Goal: Task Accomplishment & Management: Manage account settings

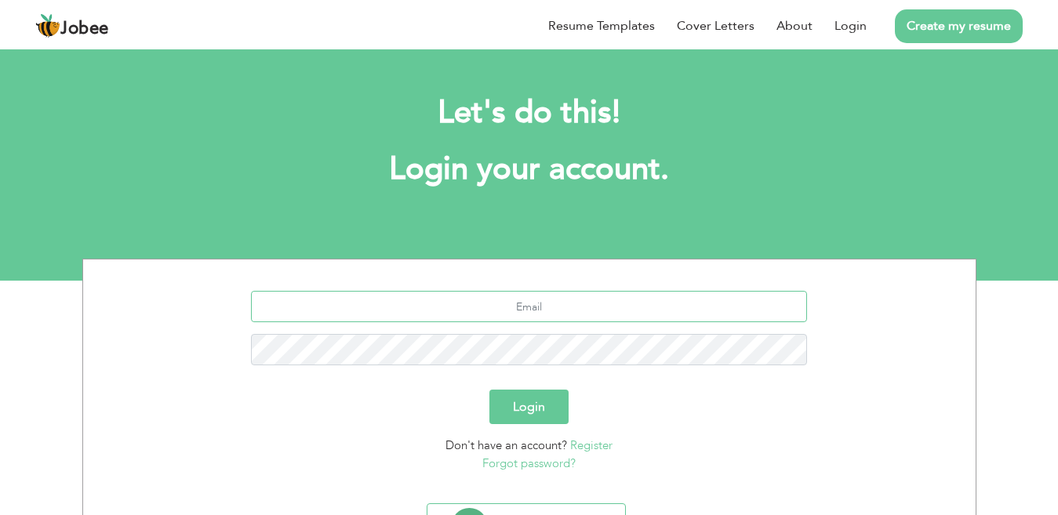
click at [564, 304] on input "text" at bounding box center [529, 306] width 556 height 31
type input "[EMAIL_ADDRESS][DOMAIN_NAME]"
click at [489, 390] on button "Login" at bounding box center [528, 407] width 79 height 35
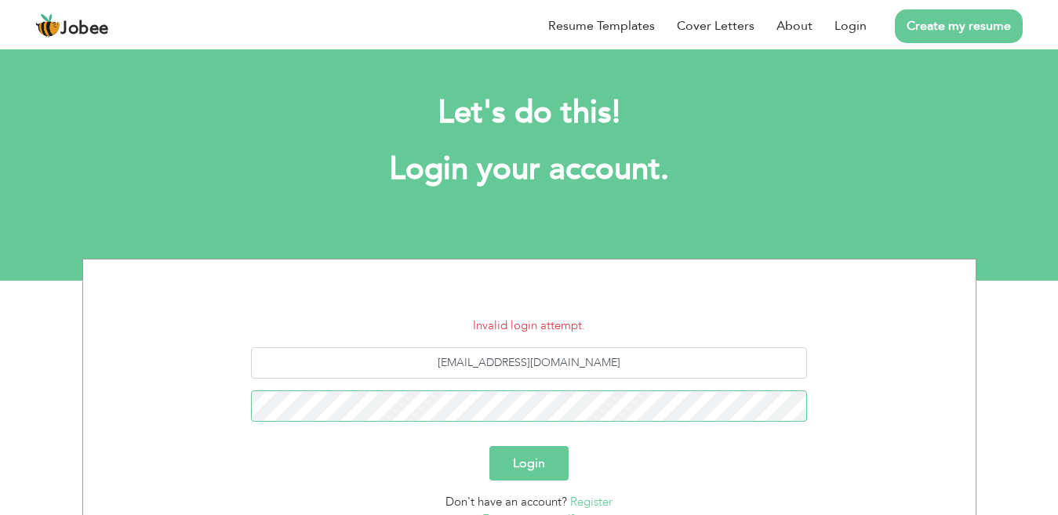
click at [489, 446] on button "Login" at bounding box center [528, 463] width 79 height 35
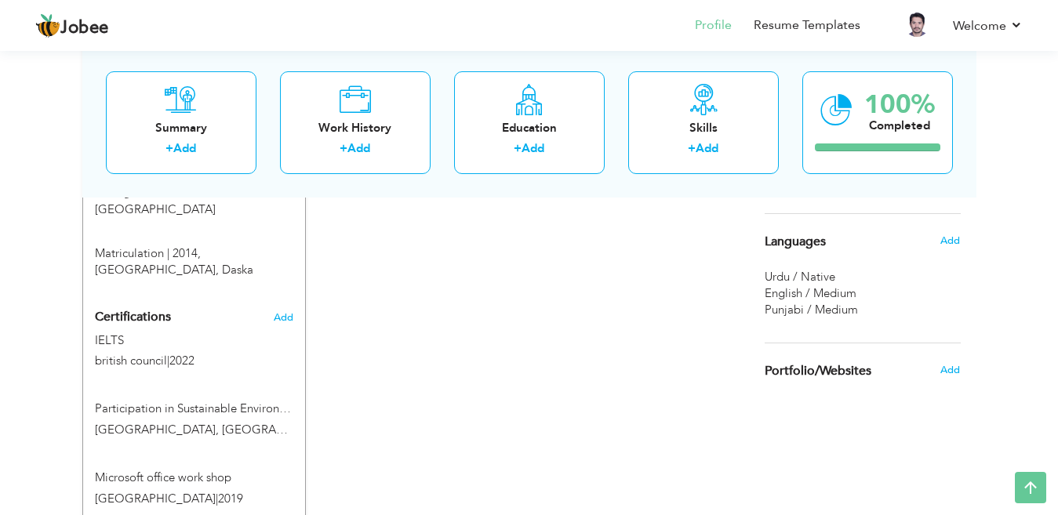
scroll to position [890, 0]
click at [281, 310] on span "Add" at bounding box center [283, 315] width 20 height 11
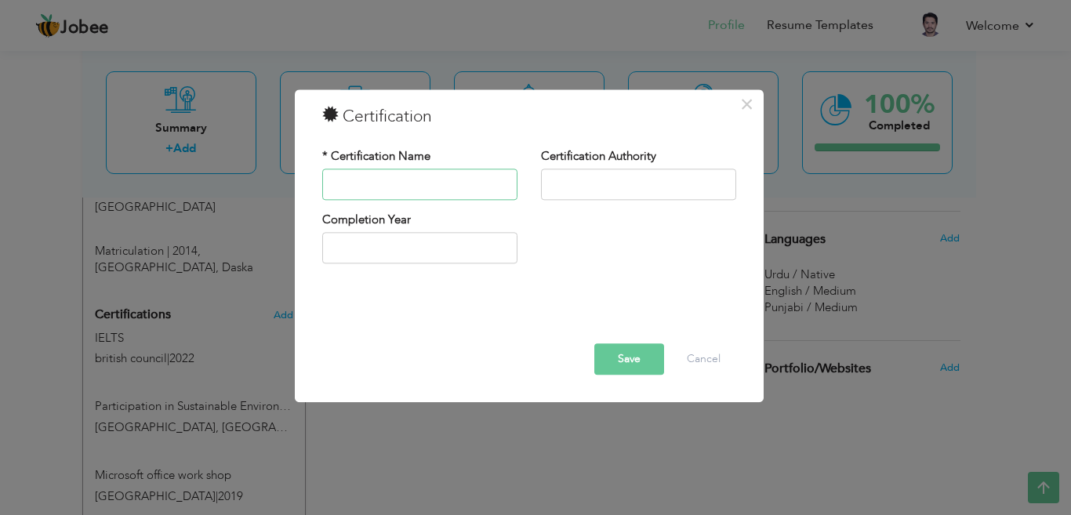
click at [415, 185] on input "text" at bounding box center [419, 184] width 195 height 31
type input "health and saftey"
click at [594, 182] on input "text" at bounding box center [638, 184] width 195 height 31
drag, startPoint x: 441, startPoint y: 186, endPoint x: 192, endPoint y: 193, distance: 248.7
click at [192, 193] on div "× Certification * Certification Name health and saftey Certification Authority …" at bounding box center [535, 257] width 1071 height 515
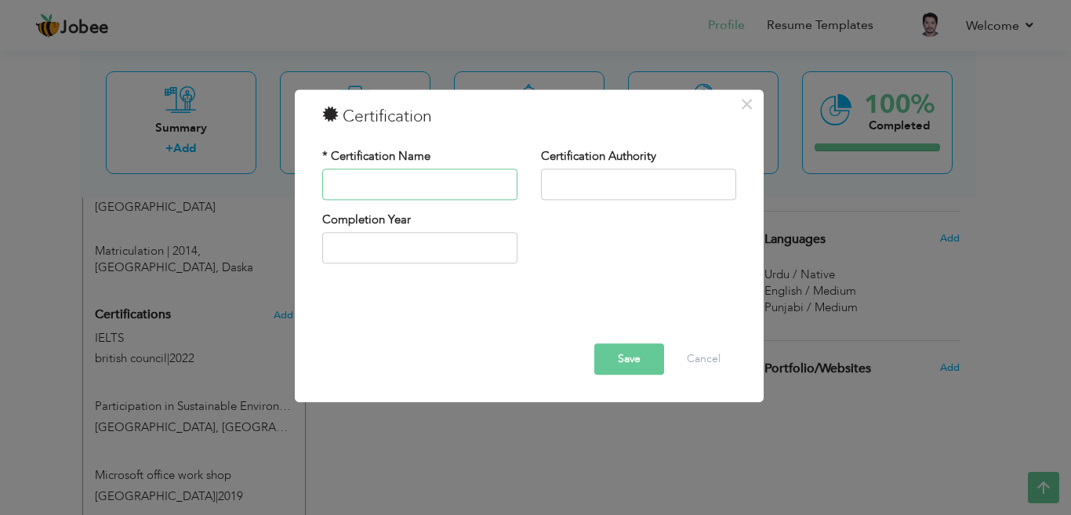
paste input "health and safety"
click at [337, 184] on input "health and safety" at bounding box center [419, 184] width 195 height 31
type input "Health and safety"
click at [612, 180] on input "text" at bounding box center [638, 184] width 195 height 31
type input "[GEOGRAPHIC_DATA]"
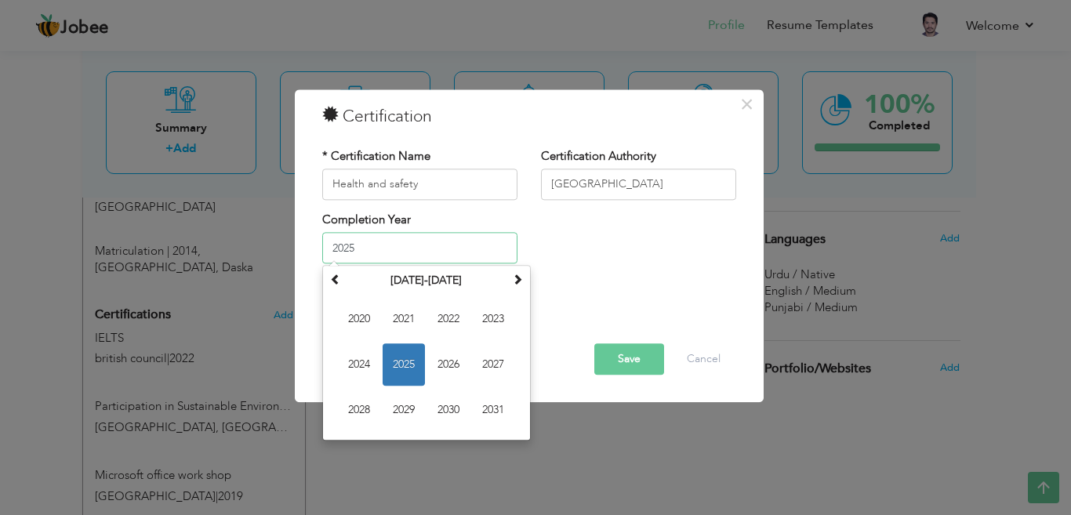
click at [375, 245] on input "2025" at bounding box center [419, 248] width 195 height 31
click at [499, 322] on span "2023" at bounding box center [493, 320] width 42 height 42
type input "2023"
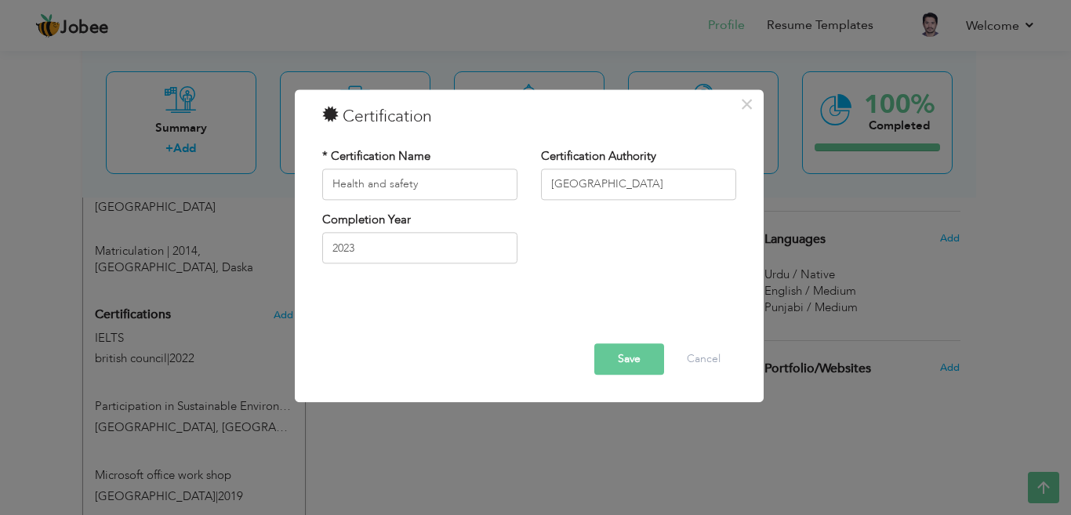
click at [635, 358] on button "Save" at bounding box center [630, 359] width 70 height 31
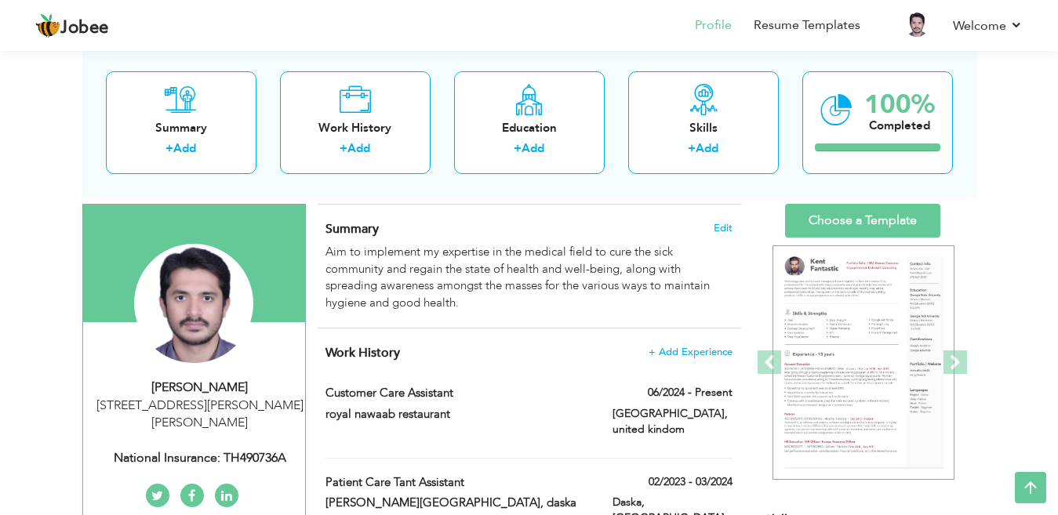
scroll to position [89, 0]
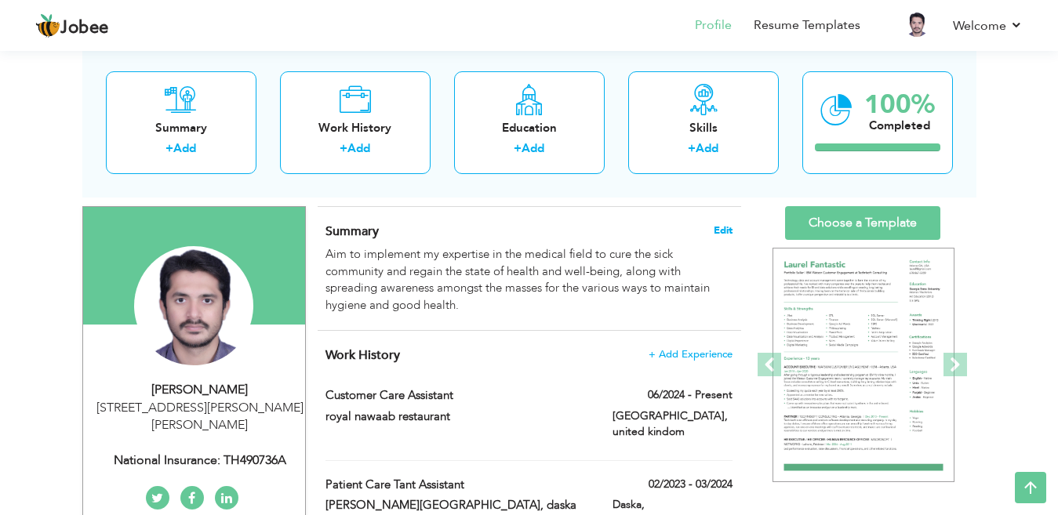
click at [725, 230] on span "Edit" at bounding box center [723, 230] width 19 height 11
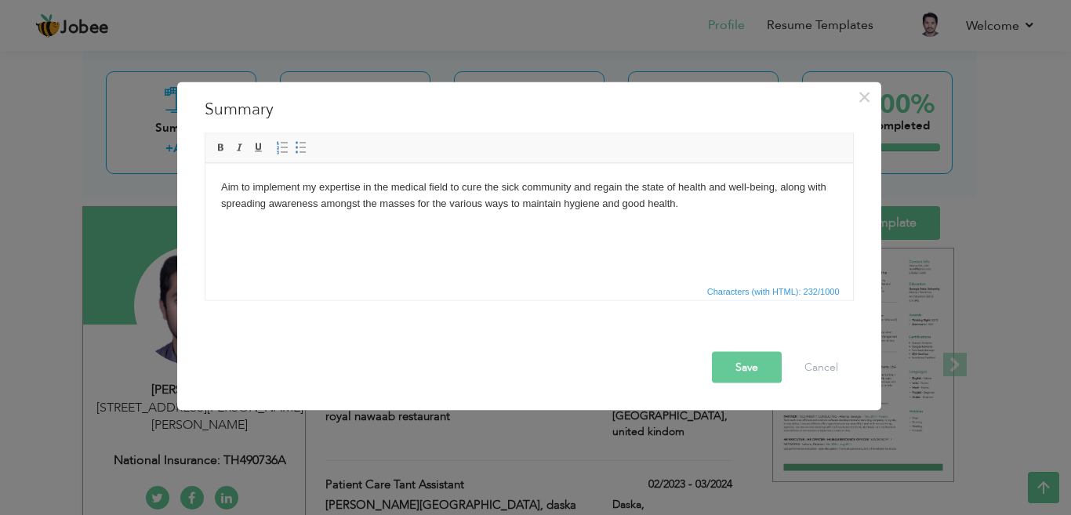
click at [696, 215] on html "Aim to implement my expertise in the medical field to cure the sick community a…" at bounding box center [529, 195] width 648 height 64
click at [868, 102] on span "×" at bounding box center [864, 96] width 13 height 28
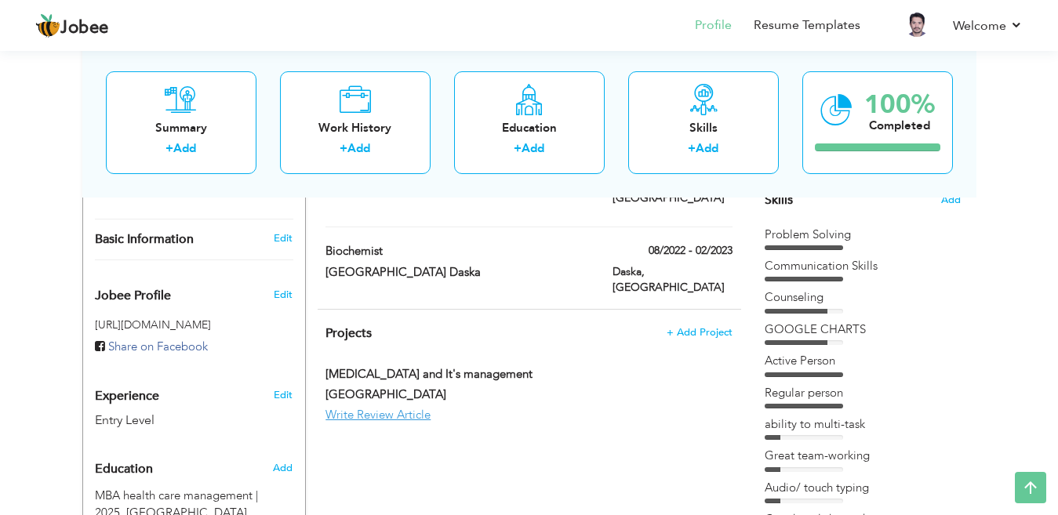
scroll to position [409, 0]
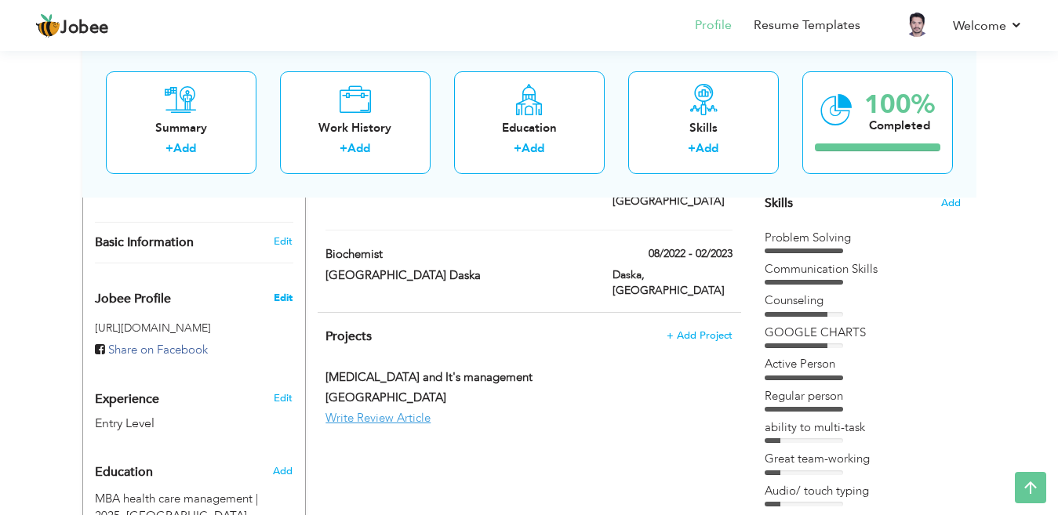
click at [281, 303] on span "Edit" at bounding box center [283, 298] width 19 height 14
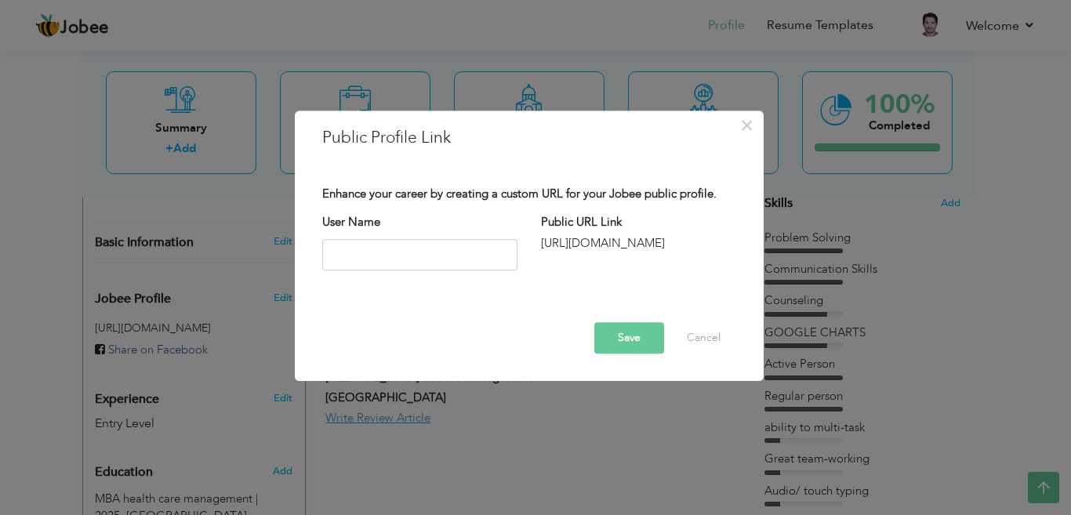
click at [573, 245] on div "[URL][DOMAIN_NAME]" at bounding box center [638, 243] width 195 height 16
click at [656, 416] on div "× Public Profile Link Enhance your career by creating a custom URL for your Job…" at bounding box center [535, 257] width 1071 height 515
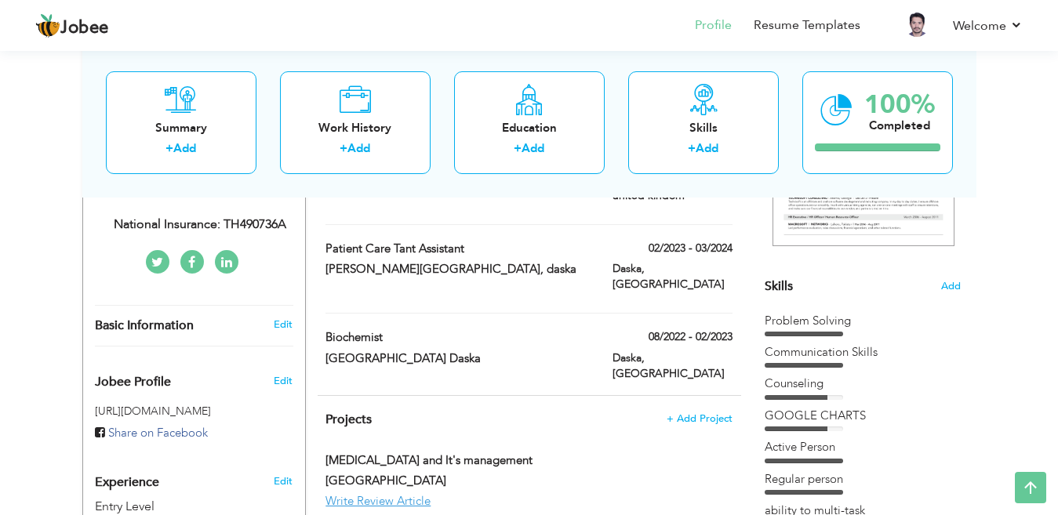
scroll to position [322, 0]
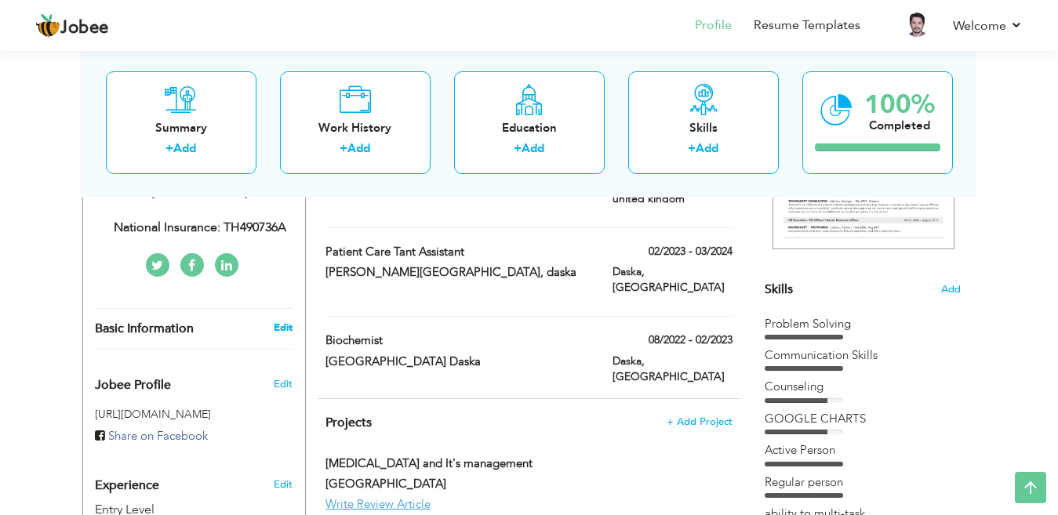
click at [280, 327] on link "Edit" at bounding box center [283, 328] width 19 height 14
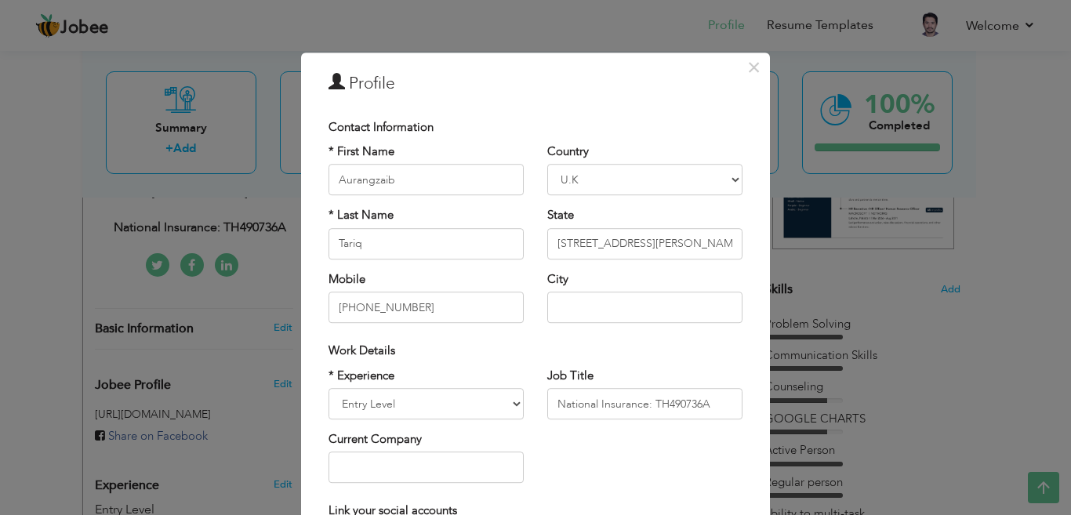
click at [803, 253] on div "× Profile Contact Information * First Name Aurangzaib * Last Name U.K" at bounding box center [535, 257] width 1071 height 515
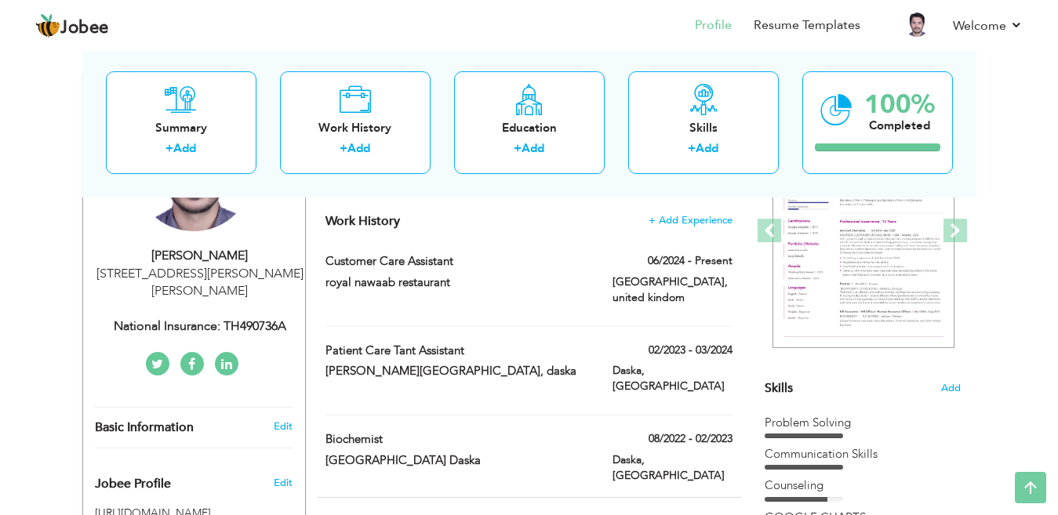
scroll to position [0, 0]
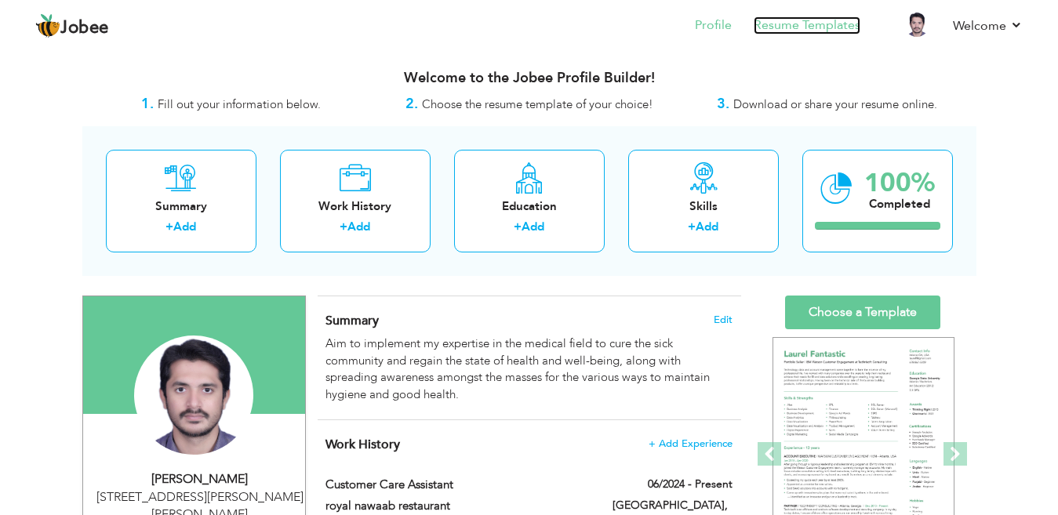
click at [812, 32] on link "Resume Templates" at bounding box center [807, 25] width 107 height 18
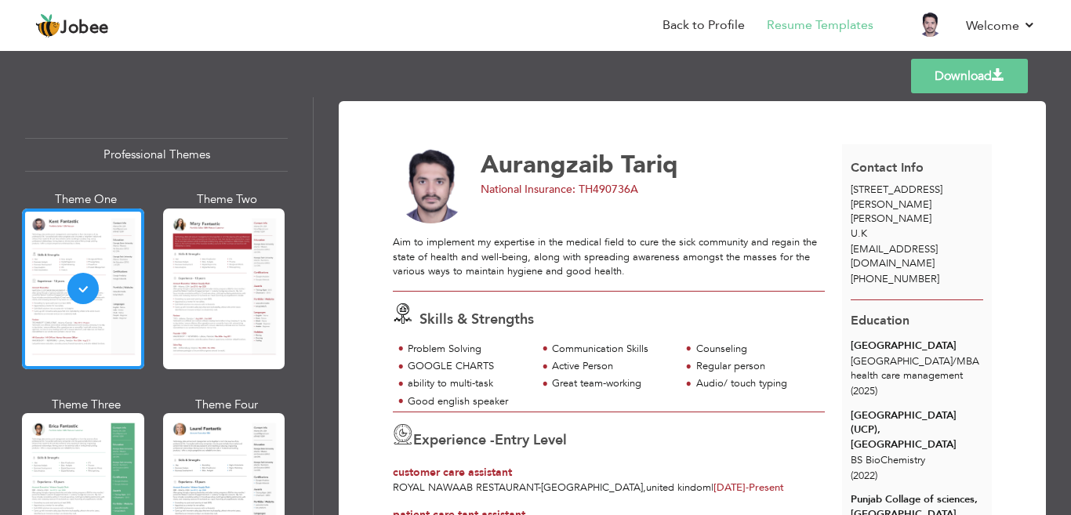
click at [929, 82] on link "Download" at bounding box center [969, 76] width 117 height 35
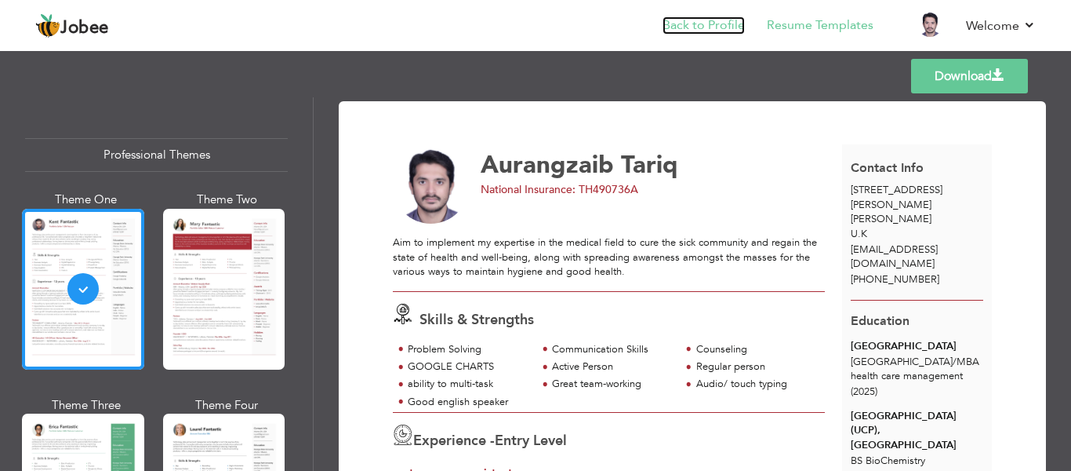
click at [712, 26] on link "Back to Profile" at bounding box center [704, 25] width 82 height 18
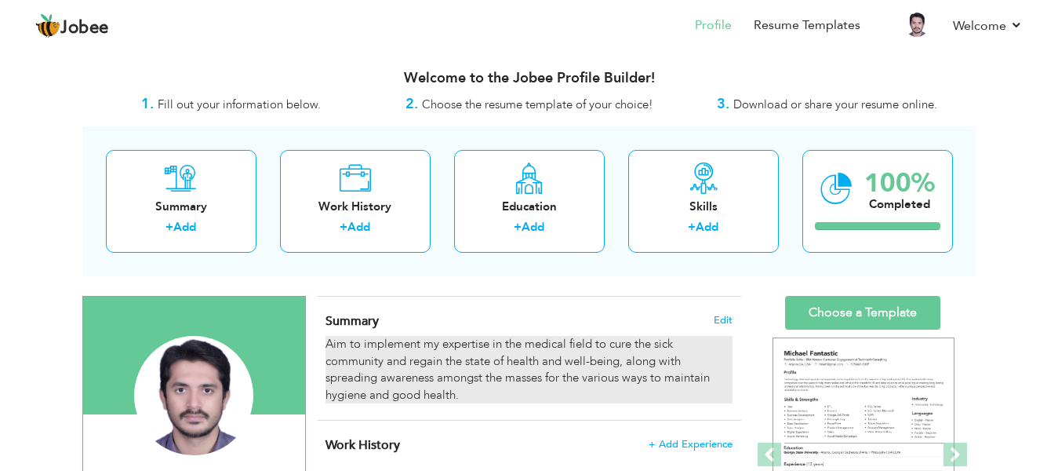
drag, startPoint x: 322, startPoint y: 336, endPoint x: 460, endPoint y: 394, distance: 150.2
click at [460, 394] on div "Summary Edit Aim to implement my expertise in the medical field to cure the sic…" at bounding box center [530, 358] width 424 height 124
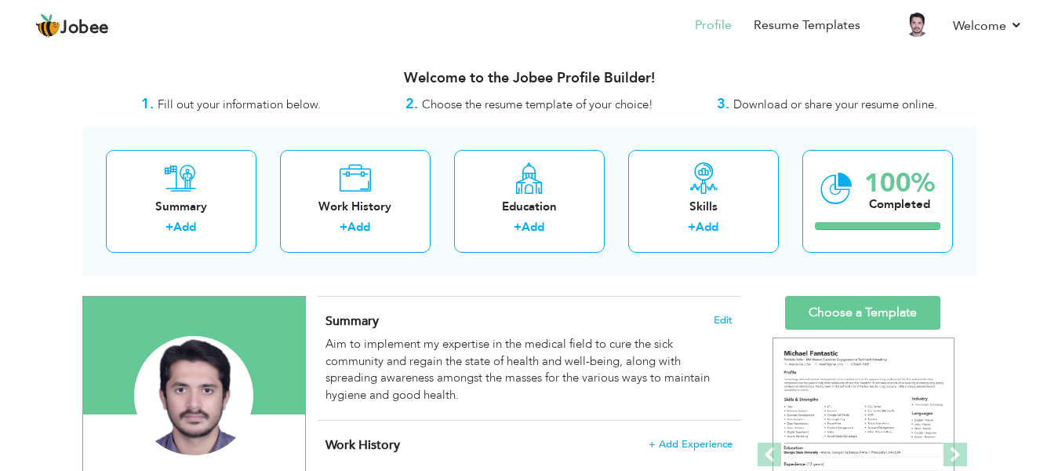
drag, startPoint x: 460, startPoint y: 394, endPoint x: 325, endPoint y: 352, distance: 141.9
click at [325, 352] on div "Summary Edit Aim to implement my expertise in the medical field to cure the sic…" at bounding box center [530, 358] width 424 height 124
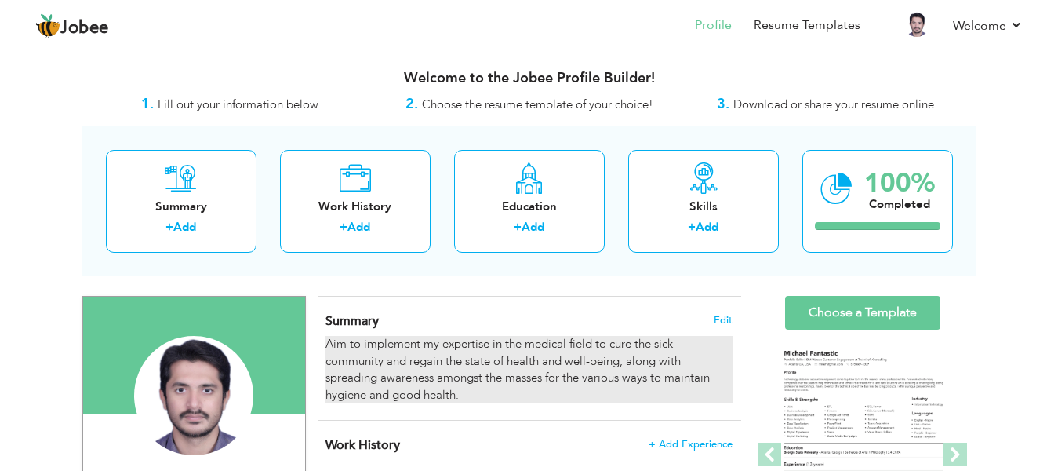
drag, startPoint x: 325, startPoint y: 352, endPoint x: 428, endPoint y: 403, distance: 115.4
click at [428, 403] on div "Summary Edit Aim to implement my expertise in the medical field to cure the sic…" at bounding box center [530, 358] width 424 height 124
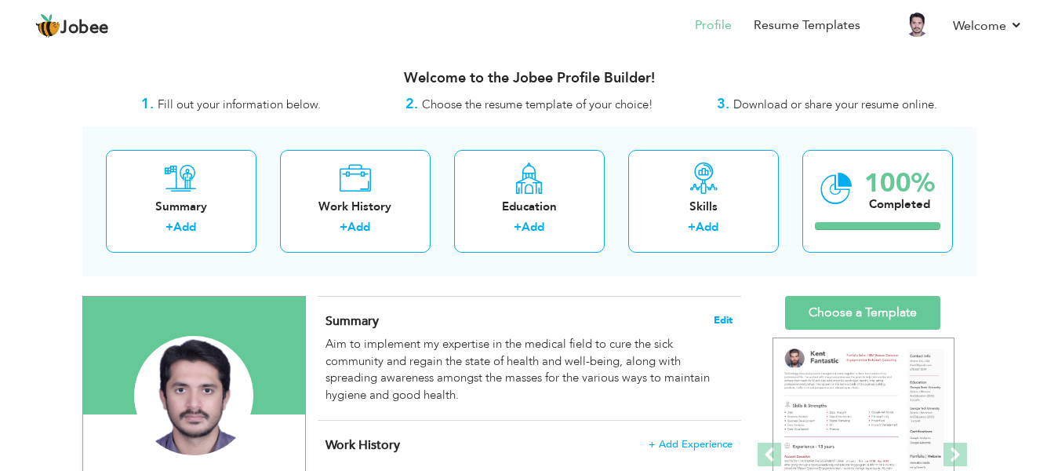
click at [718, 324] on span "Edit" at bounding box center [723, 320] width 19 height 11
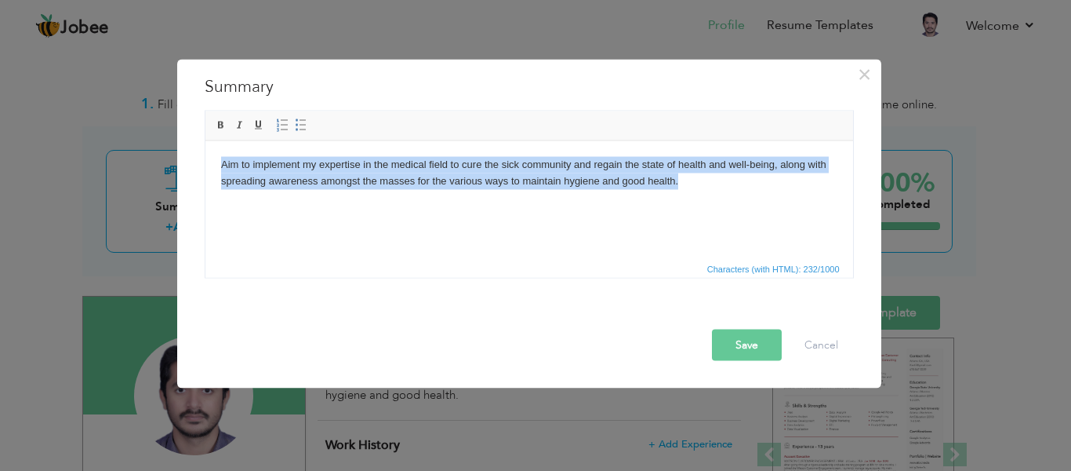
drag, startPoint x: 715, startPoint y: 179, endPoint x: 187, endPoint y: 154, distance: 528.4
click at [205, 154] on html "Aim to implement my expertise in the medical field to cure the sick community a…" at bounding box center [529, 172] width 648 height 64
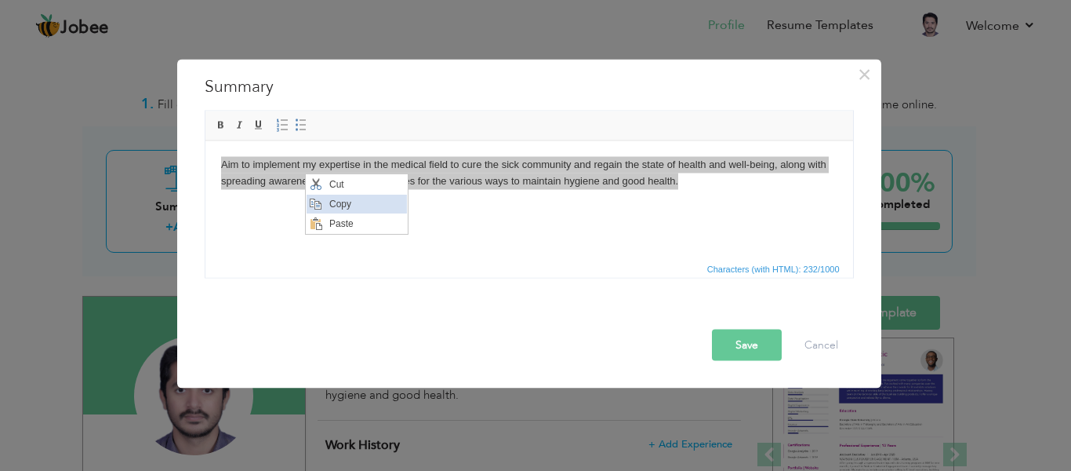
click at [332, 198] on span "Copy" at bounding box center [366, 203] width 82 height 19
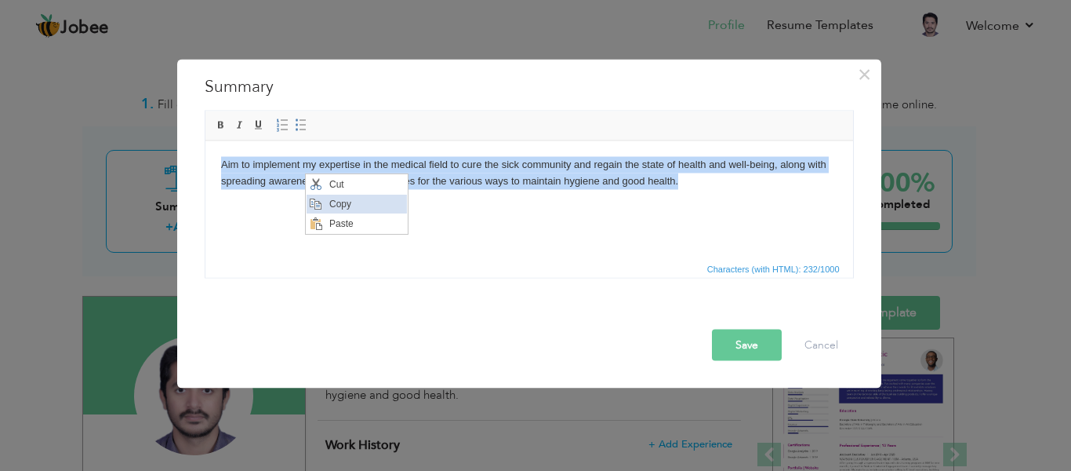
copy body "Aim to implement my expertise in the medical field to cure the sick community a…"
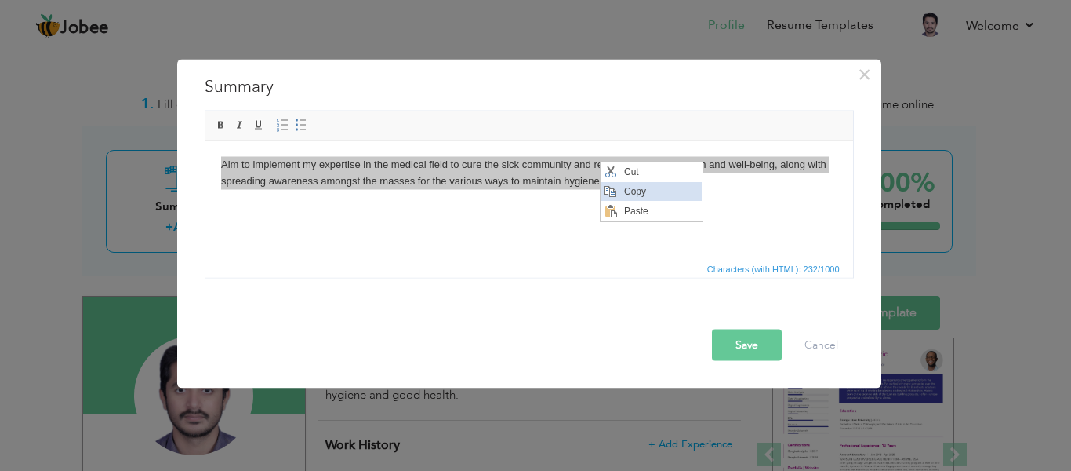
click at [634, 196] on span "Copy" at bounding box center [661, 190] width 82 height 19
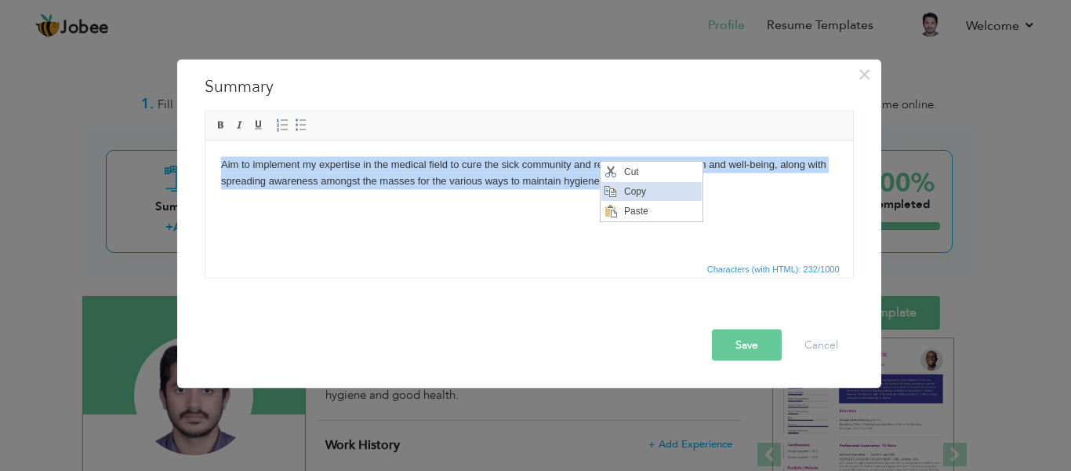
copy body "Aim to implement my expertise in the medical field to cure the sick community a…"
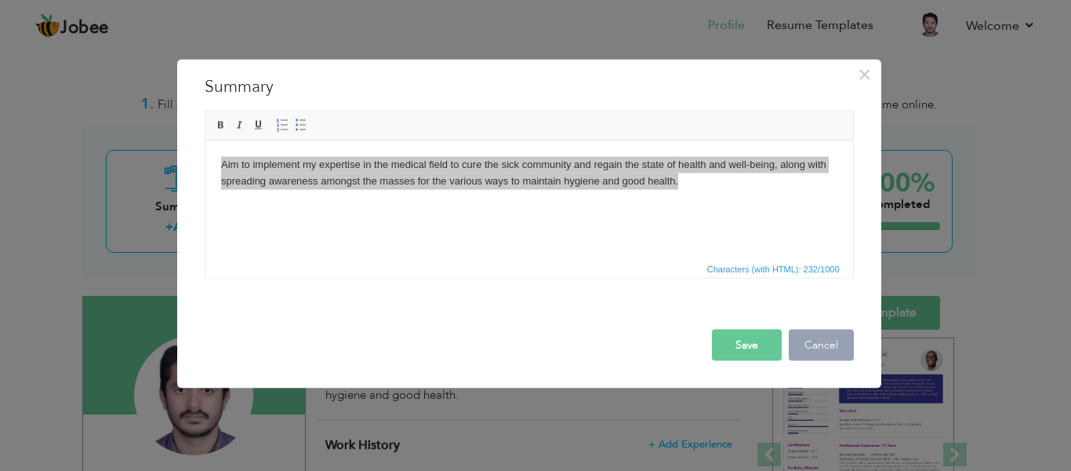
click at [824, 349] on button "Cancel" at bounding box center [821, 344] width 65 height 31
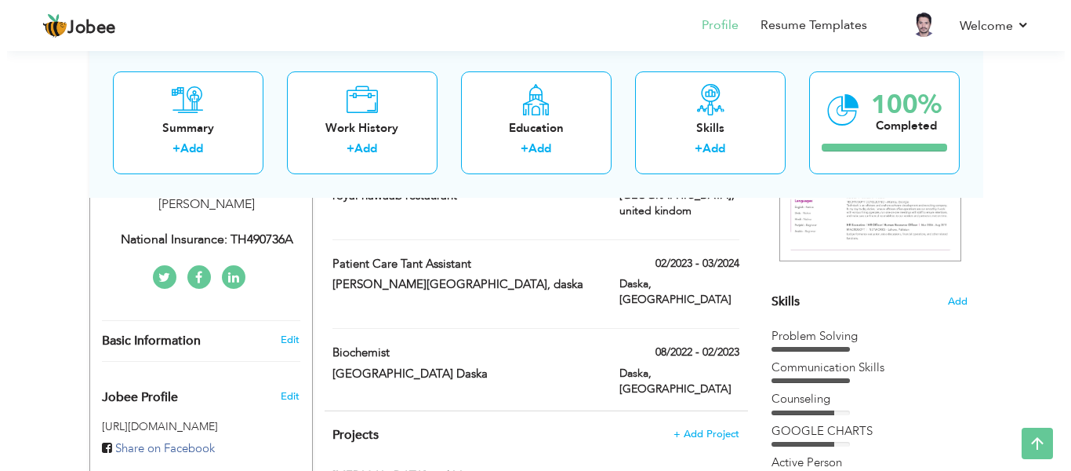
scroll to position [152, 0]
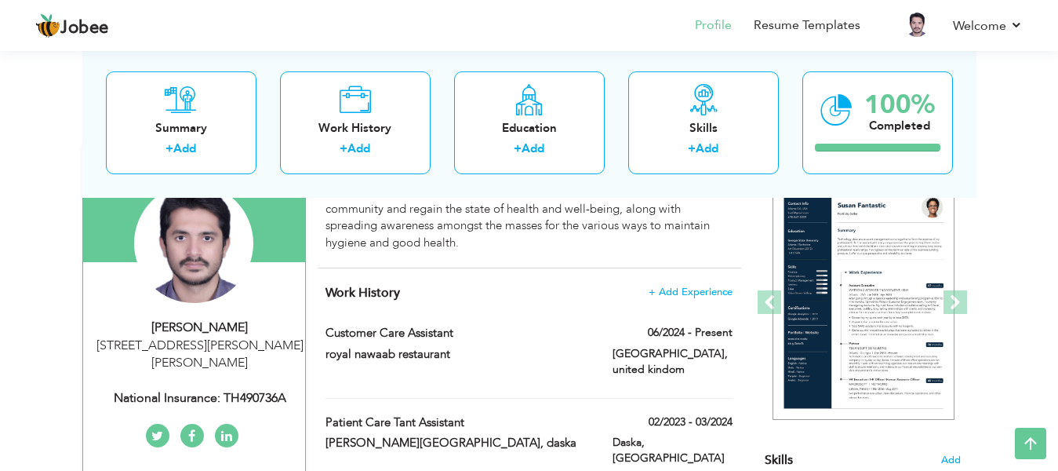
drag, startPoint x: 285, startPoint y: 395, endPoint x: 236, endPoint y: 390, distance: 49.7
click at [236, 390] on div "National Insurance: TH490736A" at bounding box center [200, 398] width 210 height 18
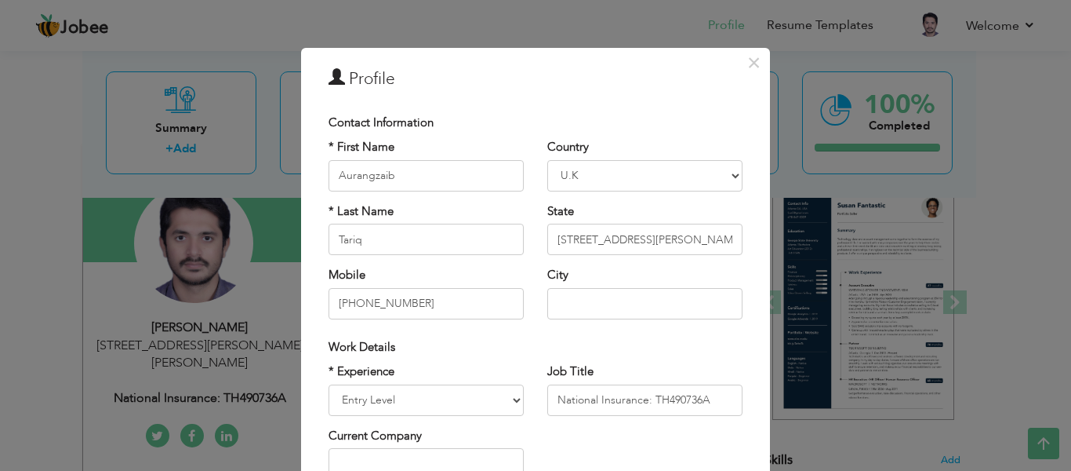
click at [236, 390] on div "× Profile Contact Information * First Name Aurangzaib * Last Name U.K" at bounding box center [535, 235] width 1071 height 471
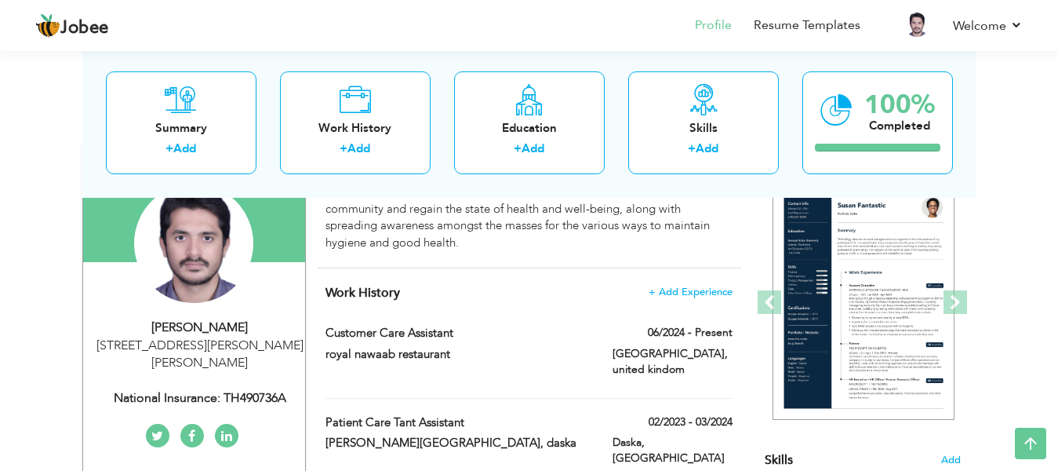
click at [236, 390] on div "National Insurance: TH490736A" at bounding box center [200, 398] width 210 height 18
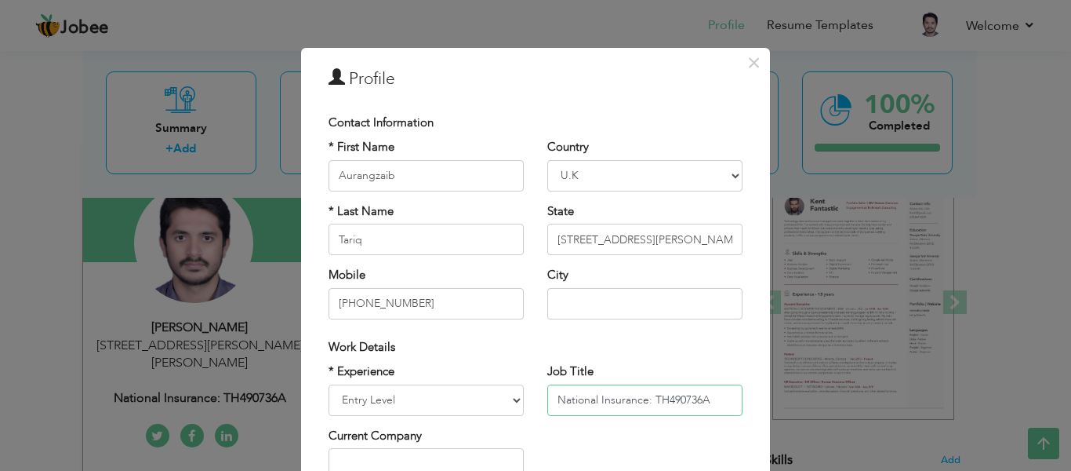
drag, startPoint x: 708, startPoint y: 400, endPoint x: 522, endPoint y: 395, distance: 186.0
click at [522, 395] on div "* Experience Entry Level Less than 1 Year 1 Year 2 Years 3 Years 4 Years 5 Year…" at bounding box center [536, 427] width 438 height 128
